Goal: Understand site structure: Understand site structure

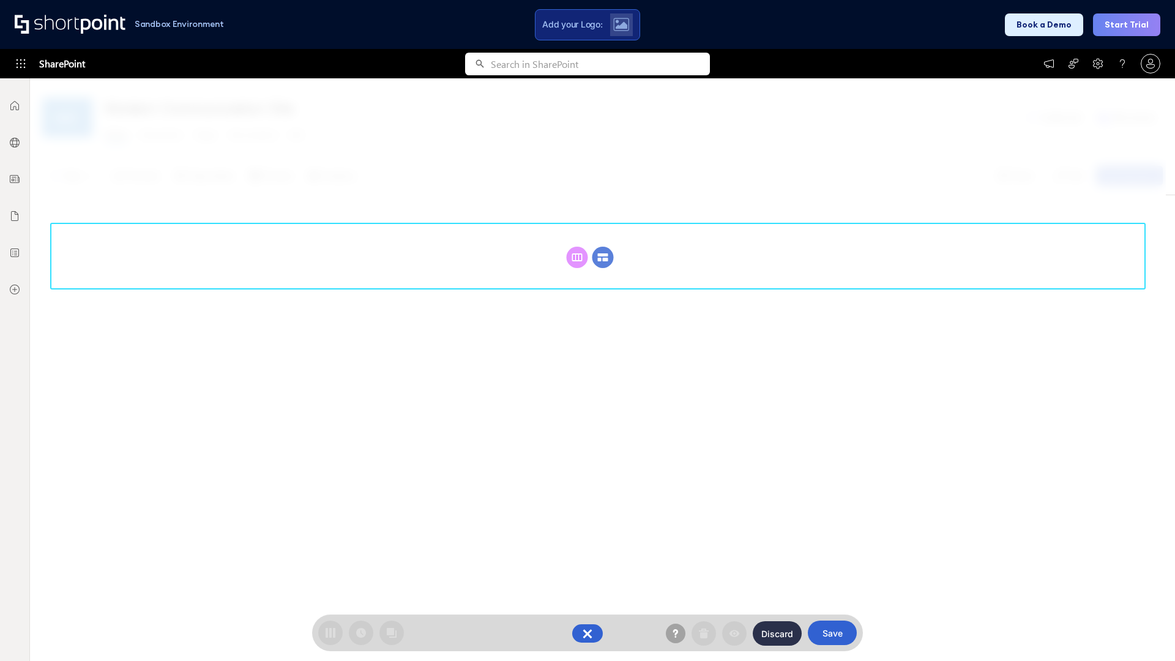
click at [603, 257] on circle at bounding box center [603, 257] width 21 height 21
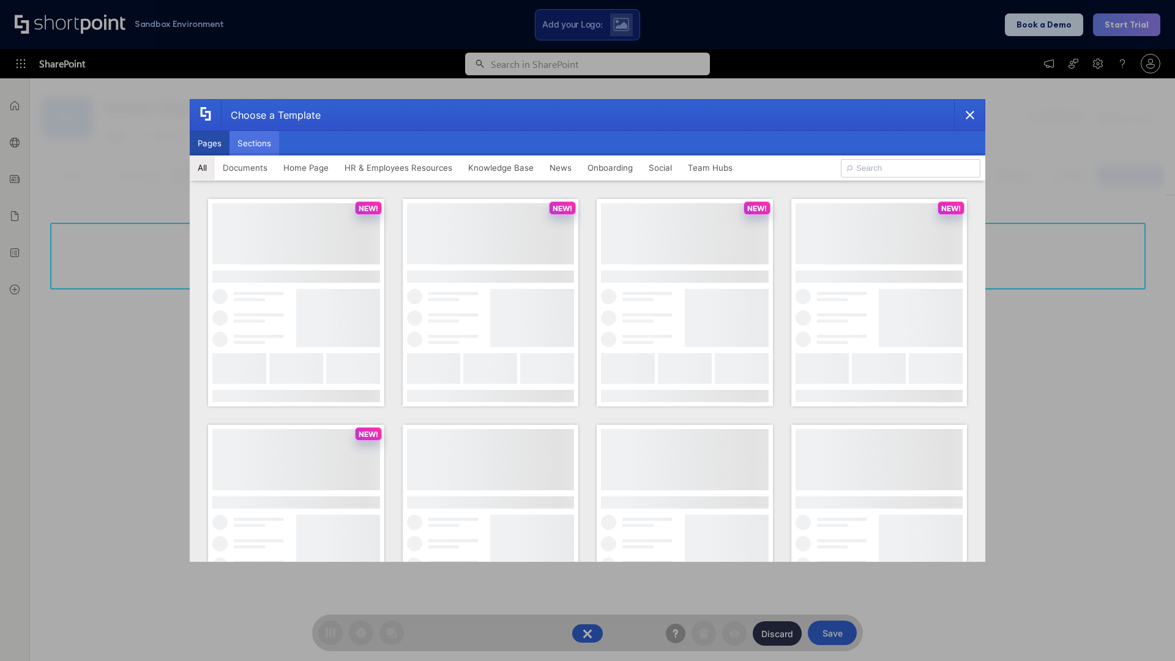
click at [254, 143] on button "Sections" at bounding box center [255, 143] width 50 height 24
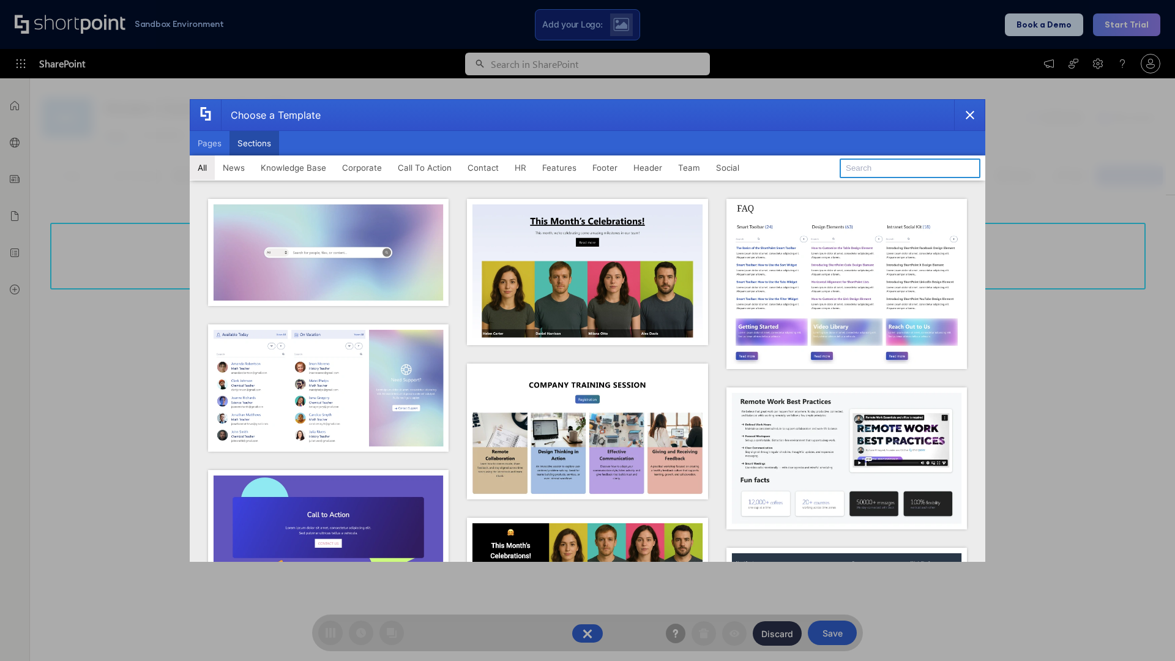
type input "Header 3"
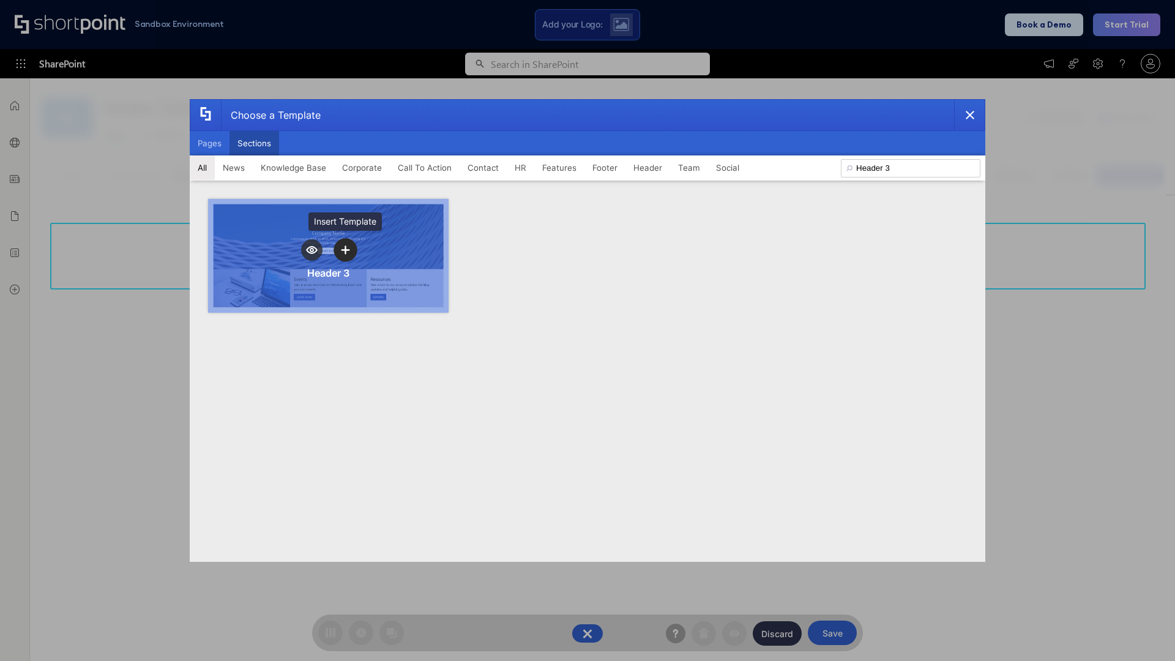
click at [345, 250] on icon "template selector" at bounding box center [345, 249] width 9 height 9
